Goal: Transaction & Acquisition: Purchase product/service

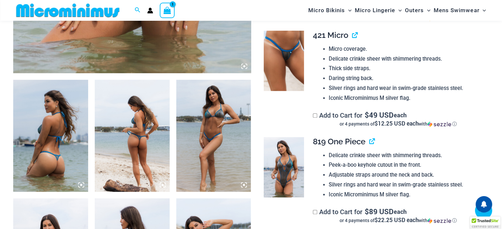
scroll to position [357, 0]
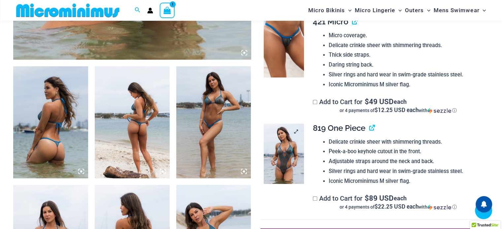
click at [293, 148] on img at bounding box center [284, 154] width 40 height 60
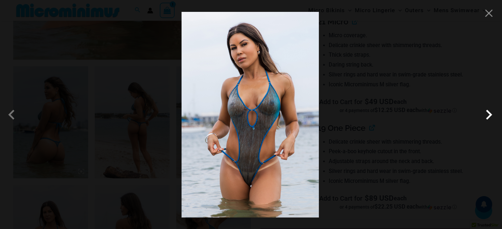
click at [485, 112] on span at bounding box center [489, 115] width 20 height 20
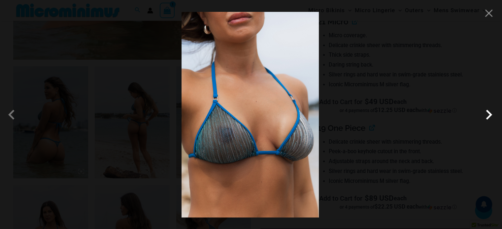
click at [485, 112] on span at bounding box center [489, 115] width 20 height 20
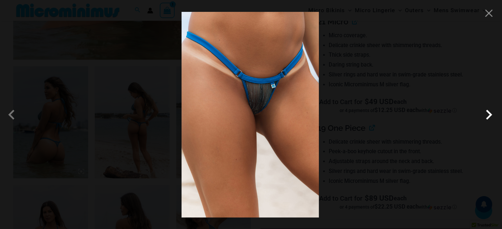
click at [485, 112] on span at bounding box center [489, 115] width 20 height 20
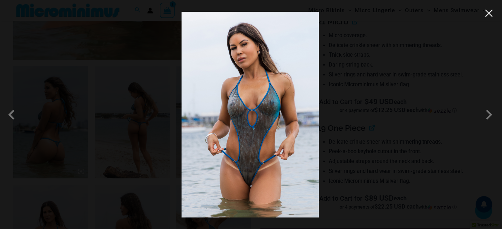
click at [491, 11] on button "Close" at bounding box center [489, 13] width 10 height 10
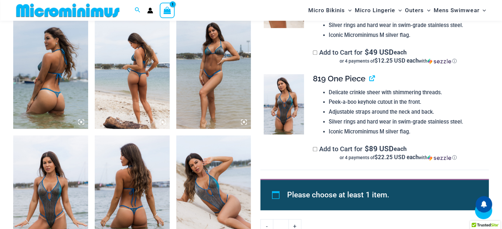
scroll to position [423, 0]
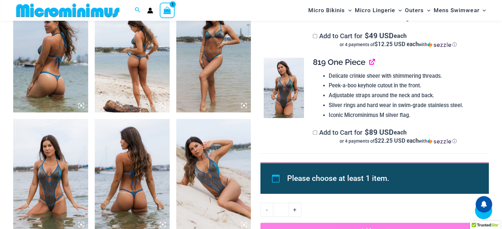
click at [369, 63] on link "View product" at bounding box center [369, 62] width 0 height 10
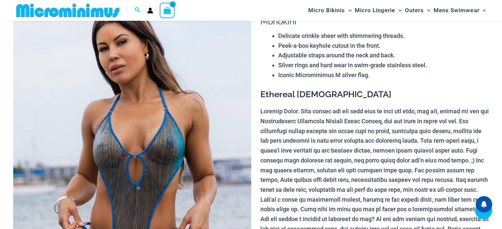
scroll to position [391, 0]
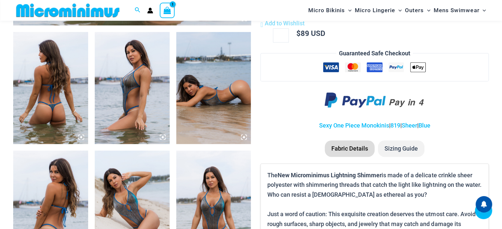
click at [42, 117] on img at bounding box center [50, 88] width 75 height 112
click at [51, 114] on img at bounding box center [50, 88] width 75 height 112
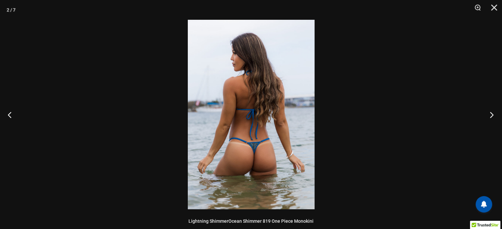
click at [490, 116] on button "Next" at bounding box center [489, 114] width 25 height 33
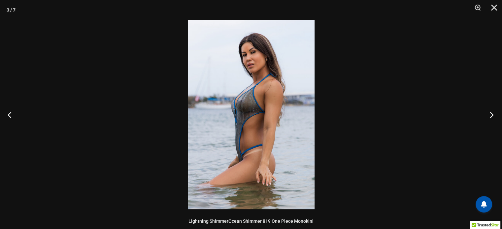
click at [490, 116] on button "Next" at bounding box center [489, 114] width 25 height 33
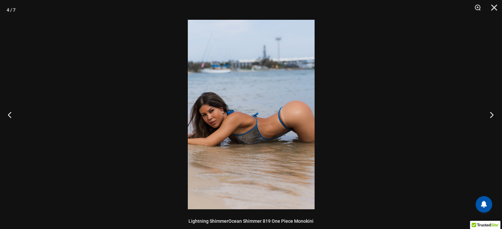
click at [490, 116] on button "Next" at bounding box center [489, 114] width 25 height 33
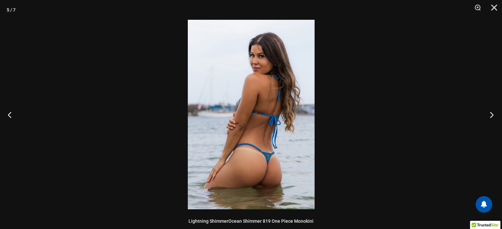
click at [490, 116] on button "Next" at bounding box center [489, 114] width 25 height 33
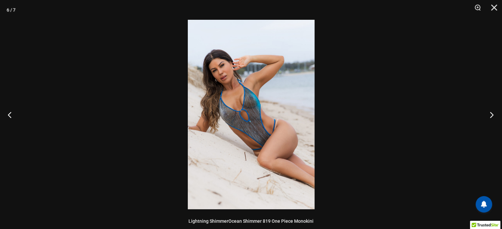
click at [490, 116] on button "Next" at bounding box center [489, 114] width 25 height 33
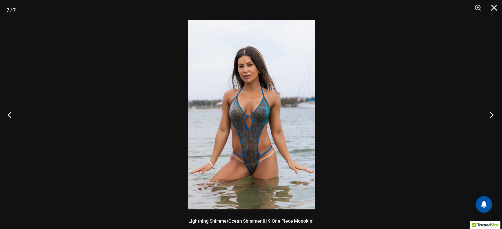
click at [490, 116] on button "Next" at bounding box center [489, 114] width 25 height 33
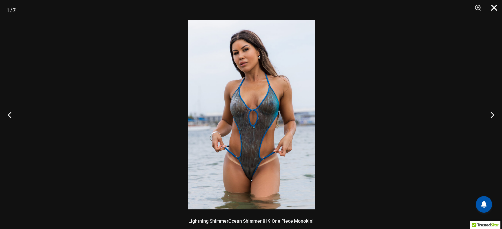
click at [492, 9] on button "Close" at bounding box center [492, 10] width 17 height 20
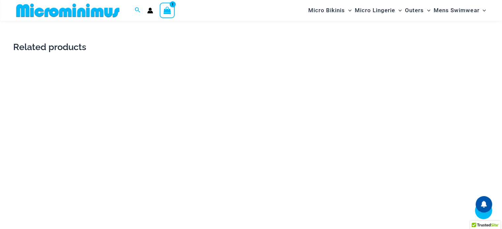
scroll to position [953, 0]
